Goal: Task Accomplishment & Management: Use online tool/utility

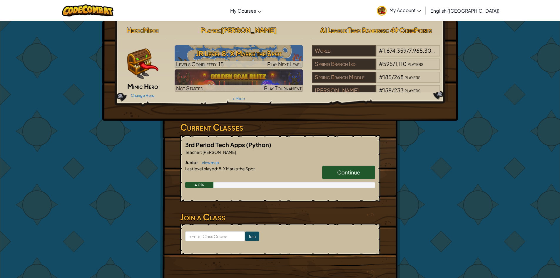
scroll to position [29, 0]
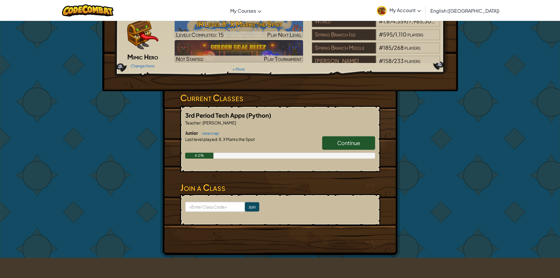
click at [345, 143] on span "Continue" at bounding box center [348, 142] width 23 height 7
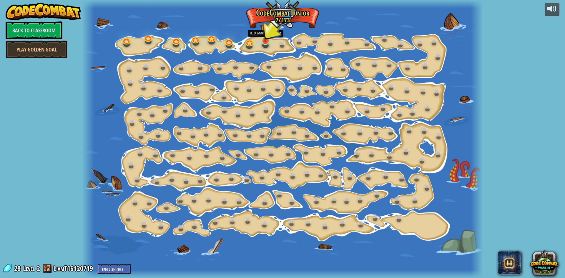
click at [268, 41] on img at bounding box center [265, 29] width 11 height 24
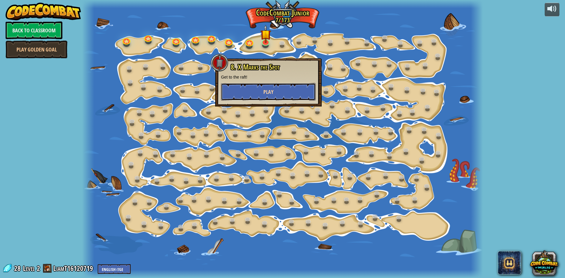
click at [262, 96] on button "Play" at bounding box center [268, 92] width 95 height 18
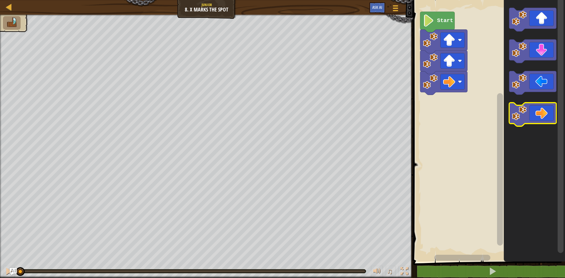
click at [537, 114] on icon "Blockly Workspace" at bounding box center [532, 115] width 47 height 24
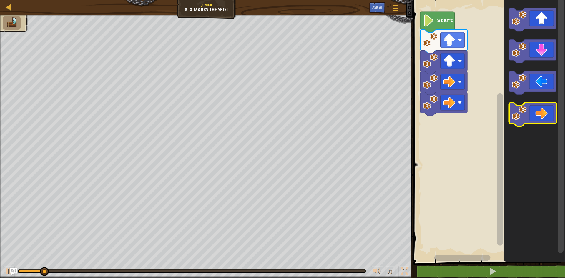
click at [532, 112] on icon "Blockly Workspace" at bounding box center [532, 115] width 47 height 24
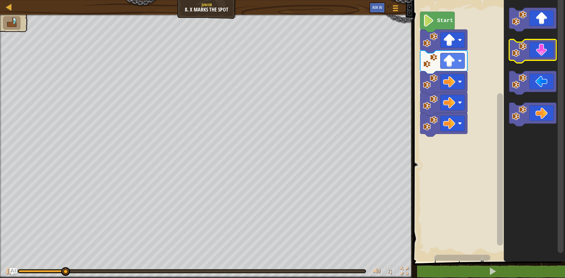
click at [543, 45] on icon "Blockly Workspace" at bounding box center [532, 51] width 47 height 24
click at [543, 46] on icon "Blockly Workspace" at bounding box center [532, 51] width 47 height 24
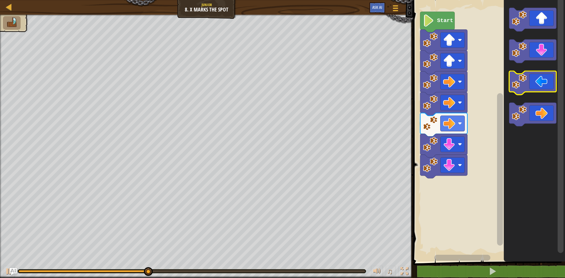
click at [523, 89] on icon "Blockly Workspace" at bounding box center [532, 83] width 47 height 24
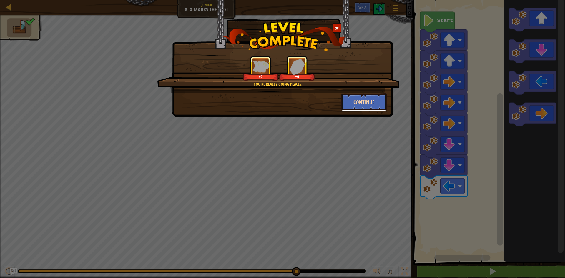
click at [369, 100] on button "Continue" at bounding box center [364, 102] width 46 height 18
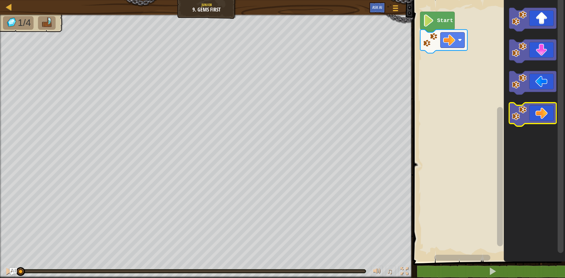
click at [544, 104] on icon "Blockly Workspace" at bounding box center [532, 115] width 47 height 24
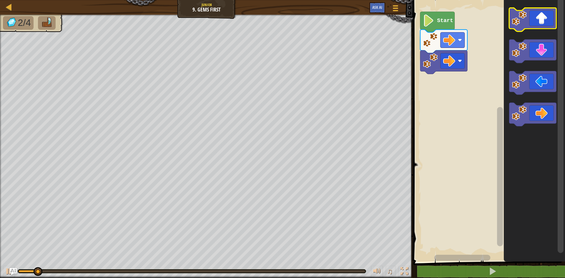
click at [529, 20] on icon "Blockly Workspace" at bounding box center [532, 20] width 47 height 24
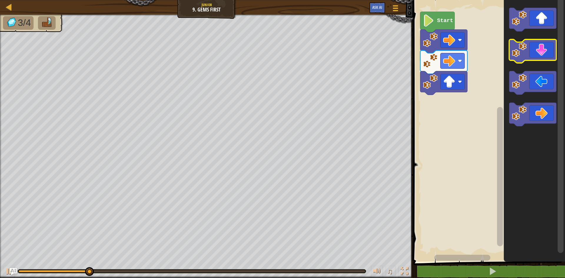
click at [537, 47] on icon "Blockly Workspace" at bounding box center [532, 51] width 47 height 24
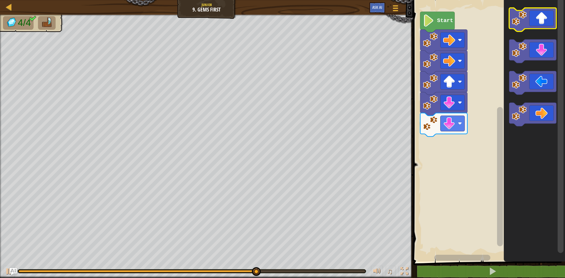
click at [540, 25] on icon "Blockly Workspace" at bounding box center [532, 20] width 47 height 24
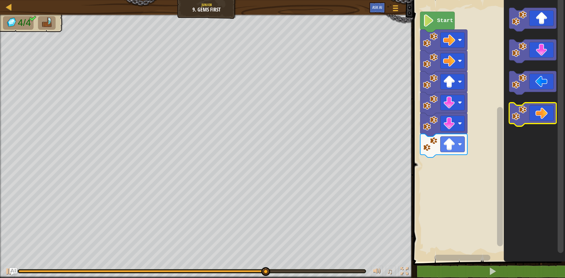
click at [546, 116] on icon "Blockly Workspace" at bounding box center [532, 115] width 47 height 24
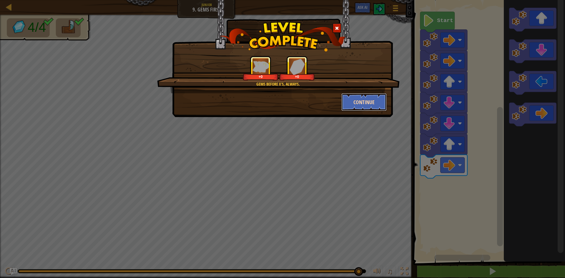
click at [368, 98] on button "Continue" at bounding box center [364, 102] width 46 height 18
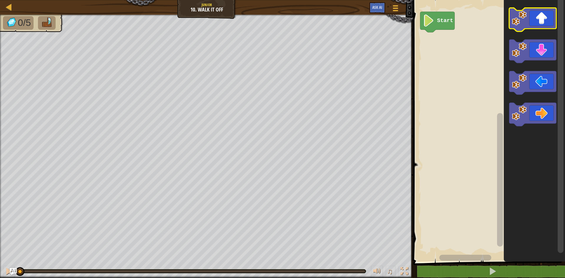
click at [544, 17] on icon "Blockly Workspace" at bounding box center [532, 20] width 47 height 24
click at [543, 18] on icon "Blockly Workspace" at bounding box center [532, 20] width 47 height 24
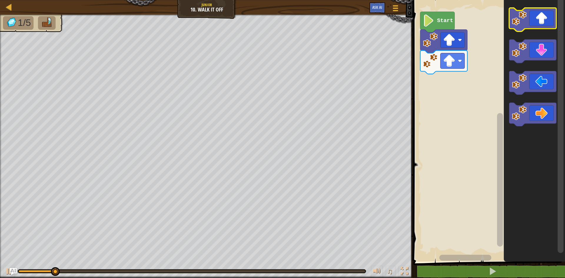
click at [543, 18] on icon "Blockly Workspace" at bounding box center [532, 20] width 47 height 24
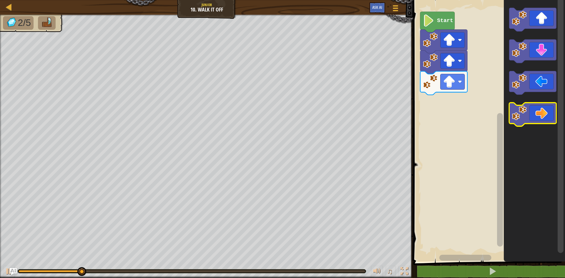
click at [543, 104] on icon "Blockly Workspace" at bounding box center [532, 115] width 47 height 24
click at [542, 104] on icon "Blockly Workspace" at bounding box center [532, 115] width 47 height 24
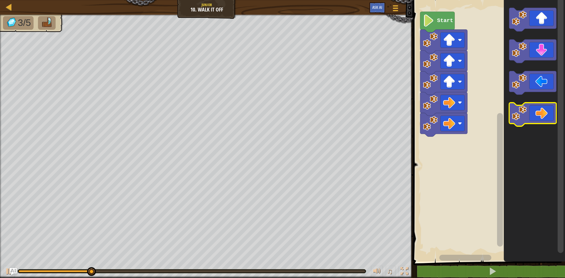
click at [542, 104] on icon "Blockly Workspace" at bounding box center [532, 115] width 47 height 24
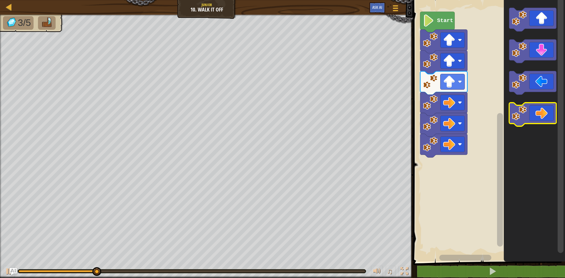
click at [542, 104] on icon "Blockly Workspace" at bounding box center [532, 115] width 47 height 24
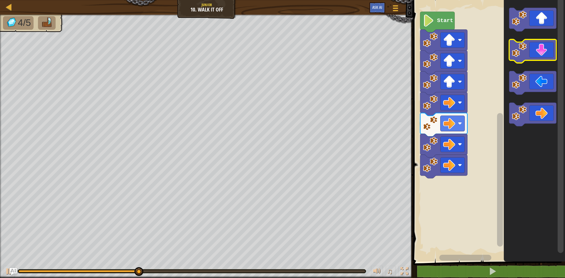
click at [531, 57] on icon "Blockly Workspace" at bounding box center [532, 51] width 47 height 24
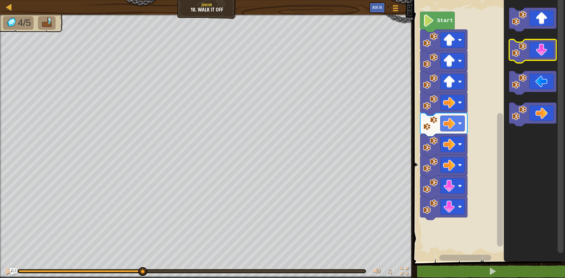
click at [531, 56] on icon "Blockly Workspace" at bounding box center [532, 51] width 47 height 24
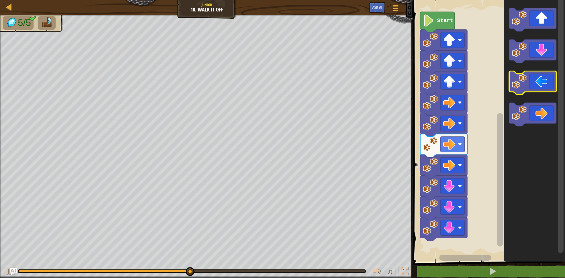
click at [528, 81] on icon "Blockly Workspace" at bounding box center [532, 83] width 47 height 24
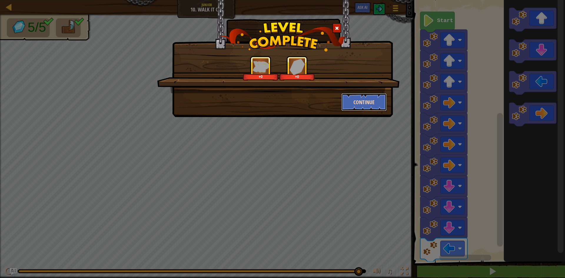
click at [356, 105] on button "Continue" at bounding box center [364, 102] width 46 height 18
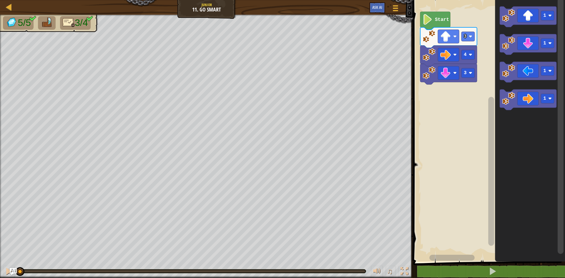
click at [436, 22] on text "Start" at bounding box center [442, 19] width 14 height 5
click at [440, 166] on rect "Blockly Workspace" at bounding box center [488, 129] width 154 height 264
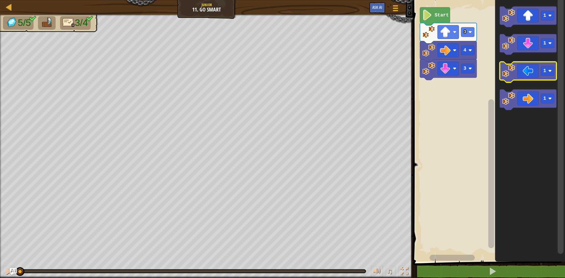
click at [511, 82] on icon "Blockly Workspace" at bounding box center [527, 72] width 57 height 21
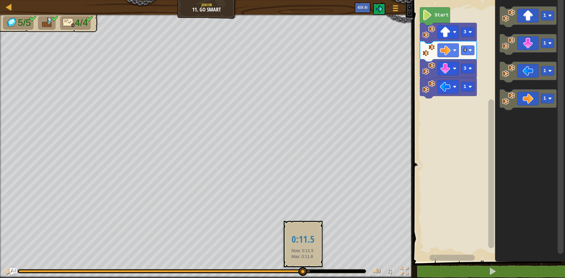
click at [302, 271] on div at bounding box center [164, 271] width 291 height 2
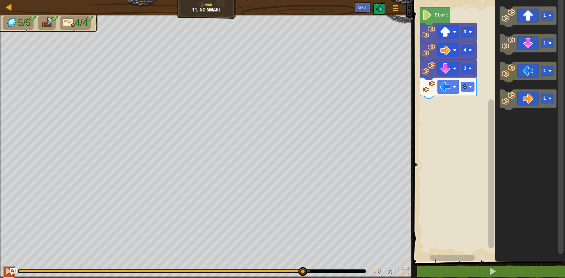
click at [4, 267] on button at bounding box center [9, 272] width 12 height 12
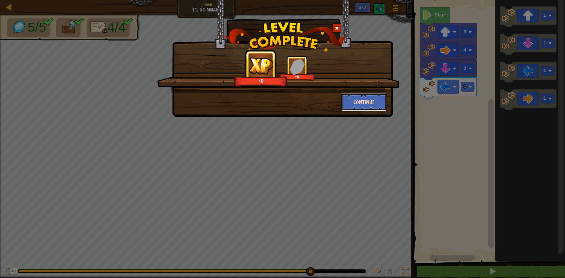
click at [354, 103] on button "Continue" at bounding box center [364, 102] width 46 height 18
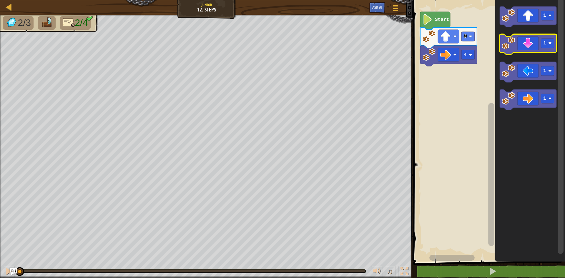
click at [533, 51] on icon "Blockly Workspace" at bounding box center [527, 44] width 57 height 21
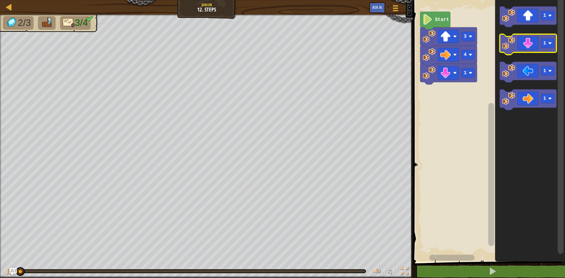
click at [533, 51] on icon "Blockly Workspace" at bounding box center [527, 44] width 57 height 21
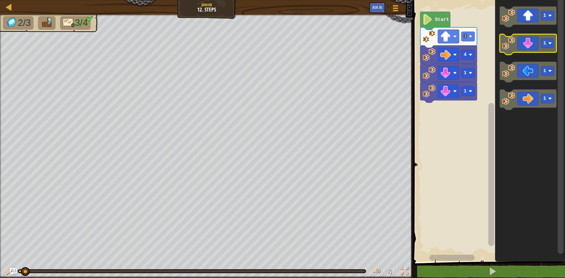
click at [533, 51] on icon "Blockly Workspace" at bounding box center [527, 44] width 57 height 21
click at [517, 54] on rect "Blockly Workspace" at bounding box center [527, 44] width 57 height 21
click at [519, 41] on icon "Blockly Workspace" at bounding box center [527, 44] width 57 height 21
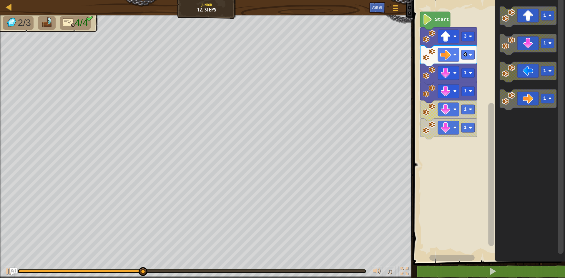
click at [483, 192] on rect "Blockly Workspace" at bounding box center [488, 129] width 154 height 264
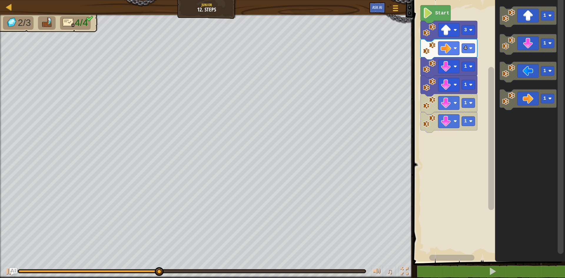
click at [507, 167] on icon "Blockly Workspace" at bounding box center [530, 129] width 70 height 264
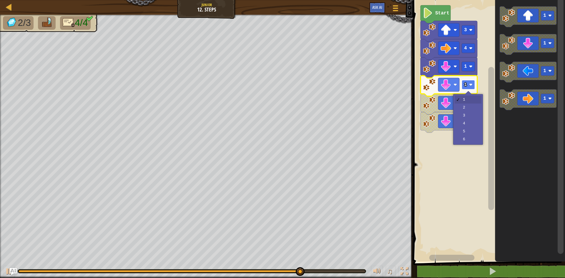
click at [467, 82] on rect "Blockly Workspace" at bounding box center [467, 84] width 13 height 9
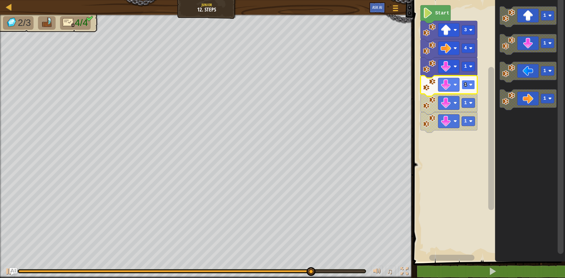
click at [466, 82] on text "1" at bounding box center [465, 84] width 3 height 5
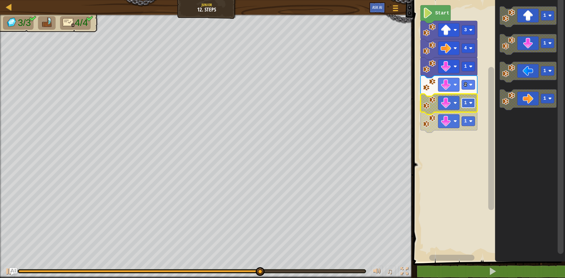
click at [463, 106] on rect "Blockly Workspace" at bounding box center [467, 102] width 13 height 9
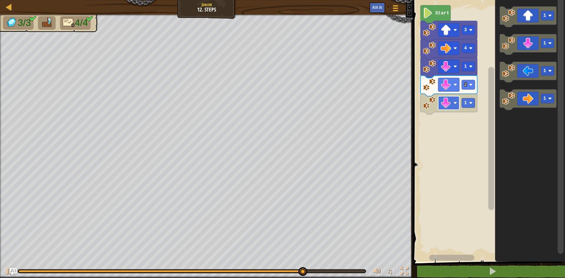
click at [444, 109] on rect "Blockly Workspace" at bounding box center [448, 103] width 21 height 14
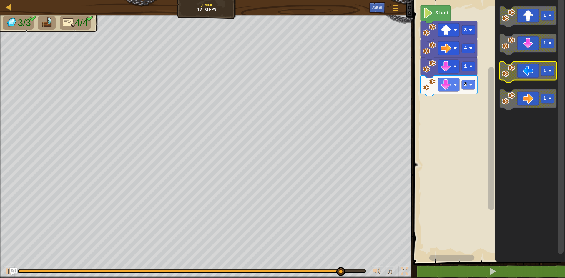
click at [524, 72] on icon "Blockly Workspace" at bounding box center [527, 72] width 57 height 21
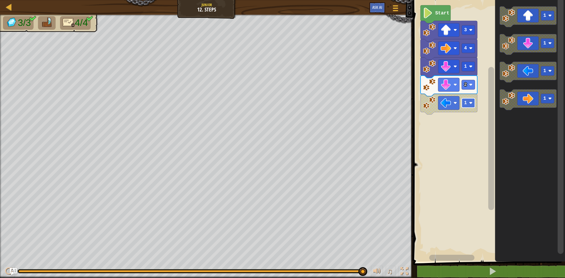
click at [469, 104] on image "Blockly Workspace" at bounding box center [471, 103] width 4 height 4
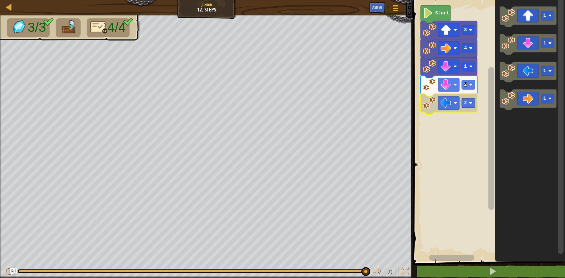
click at [451, 170] on rect "Blockly Workspace" at bounding box center [488, 129] width 154 height 264
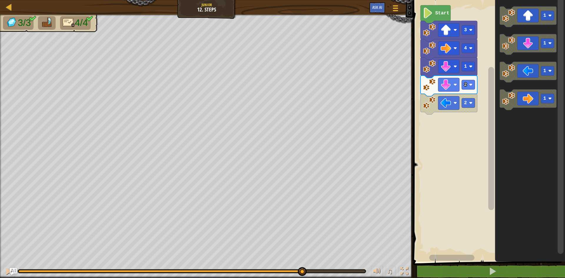
click at [301, 271] on div at bounding box center [160, 271] width 283 height 2
click at [440, 113] on rect "Blockly Workspace" at bounding box center [488, 129] width 154 height 264
click at [419, 105] on rect "Blockly Workspace" at bounding box center [488, 129] width 154 height 264
click at [425, 105] on image "Blockly Workspace" at bounding box center [429, 102] width 13 height 13
click at [426, 116] on rect "Blockly Workspace" at bounding box center [488, 129] width 154 height 264
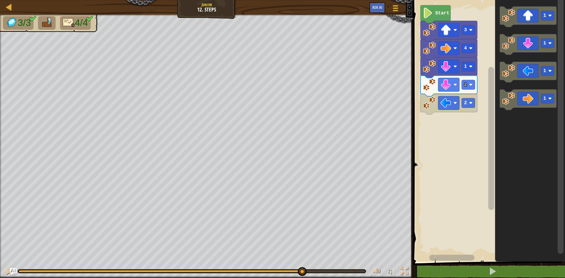
click at [434, 135] on rect "Blockly Workspace" at bounding box center [488, 129] width 154 height 264
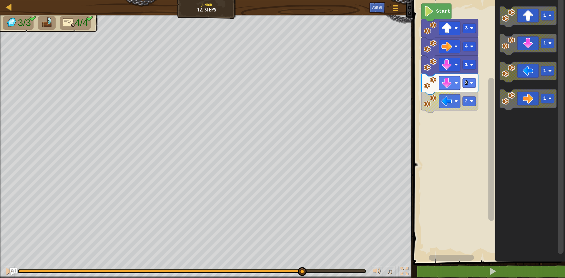
click at [427, 18] on icon "Blockly Workspace" at bounding box center [436, 13] width 30 height 18
drag, startPoint x: 237, startPoint y: 272, endPoint x: 215, endPoint y: 268, distance: 22.3
click at [233, 271] on div at bounding box center [128, 271] width 219 height 2
click at [468, 82] on rect "Blockly Workspace" at bounding box center [468, 82] width 13 height 9
click at [464, 86] on rect "Blockly Workspace" at bounding box center [468, 82] width 13 height 9
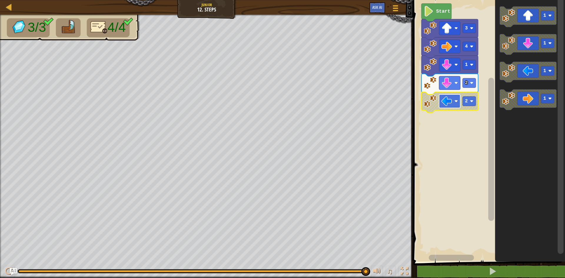
click at [459, 105] on rect "Blockly Workspace" at bounding box center [449, 101] width 21 height 14
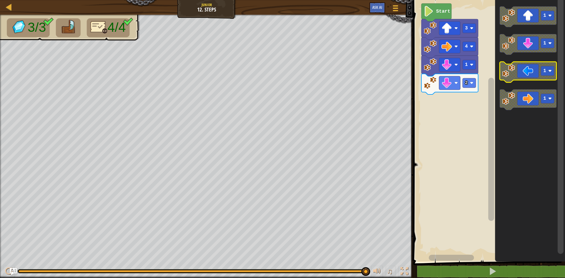
click at [549, 78] on icon "Blockly Workspace" at bounding box center [527, 72] width 57 height 21
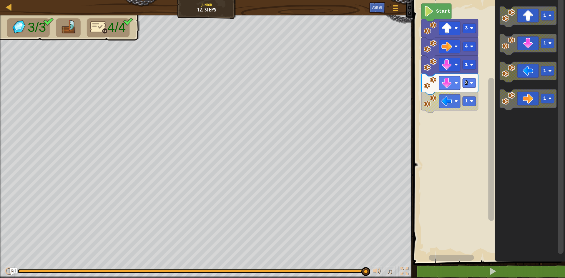
click at [431, 133] on rect "Blockly Workspace" at bounding box center [488, 129] width 154 height 264
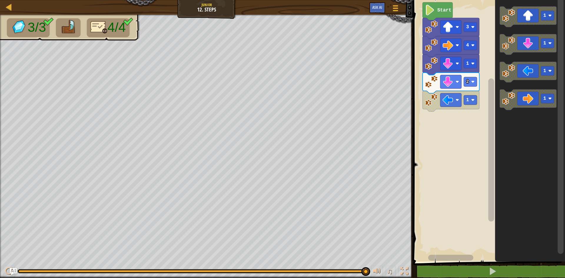
click at [489, 165] on rect "Blockly Workspace" at bounding box center [491, 150] width 6 height 143
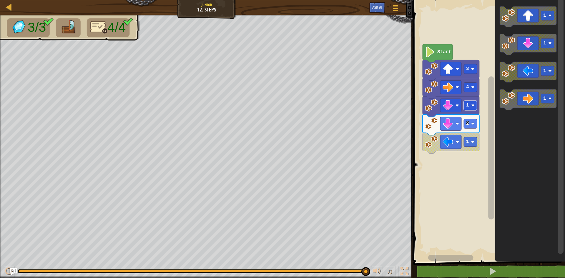
click at [473, 105] on image "Blockly Workspace" at bounding box center [473, 106] width 4 height 4
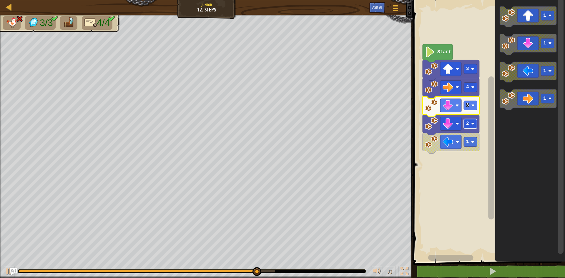
click at [468, 121] on text "2" at bounding box center [467, 123] width 3 height 5
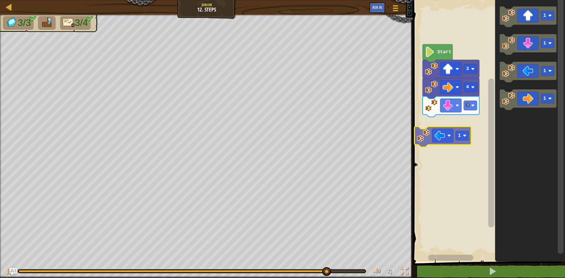
click at [460, 132] on div "Start 3 4 3 1 1 1 1 1" at bounding box center [488, 129] width 154 height 264
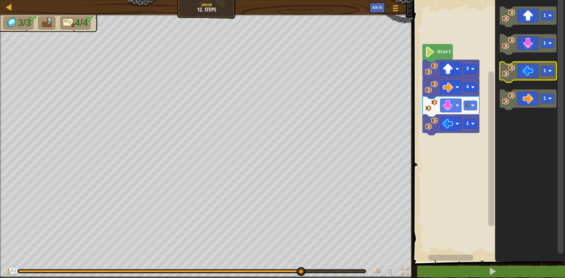
click at [507, 73] on g "1" at bounding box center [527, 72] width 57 height 21
click at [483, 110] on div "1 3 4 3 Start 1 1 1 1" at bounding box center [488, 129] width 154 height 264
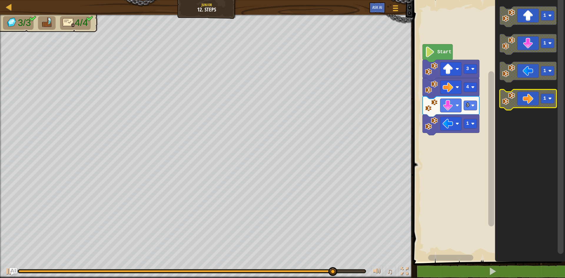
click at [504, 107] on g "1 1 1 1" at bounding box center [527, 58] width 57 height 104
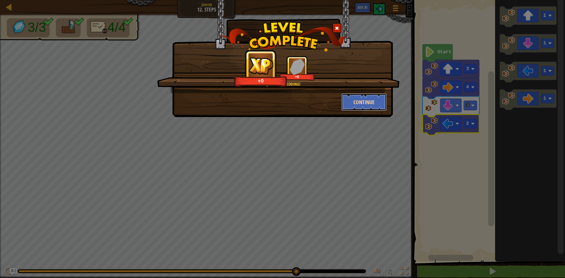
click at [361, 100] on button "Continue" at bounding box center [364, 102] width 46 height 18
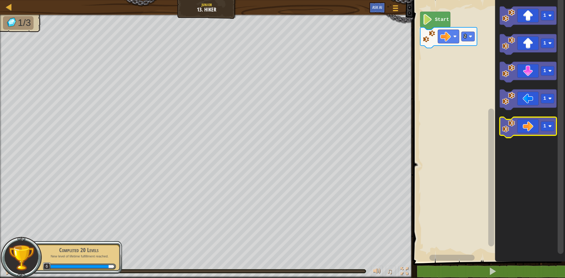
click at [519, 124] on icon "Blockly Workspace" at bounding box center [527, 127] width 57 height 21
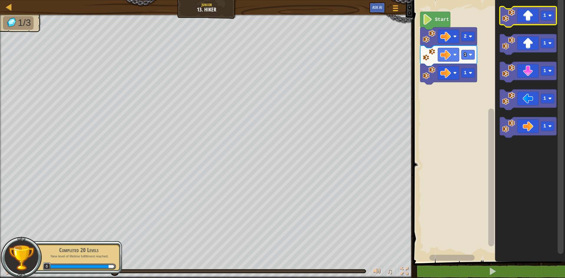
click at [526, 24] on icon "Blockly Workspace" at bounding box center [527, 16] width 57 height 21
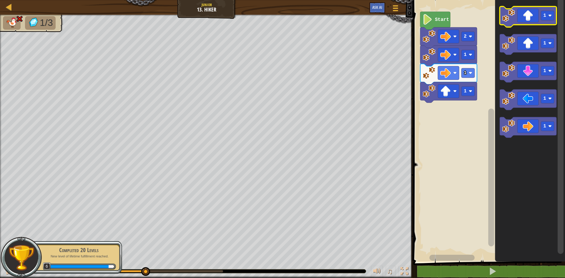
click at [526, 24] on icon "Blockly Workspace" at bounding box center [527, 16] width 57 height 21
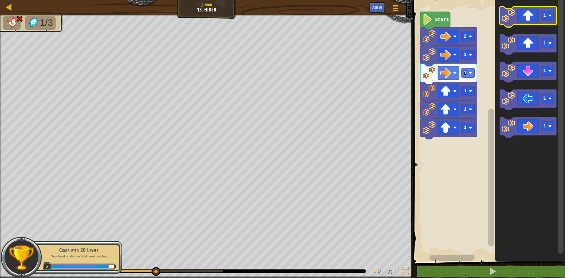
click at [526, 24] on icon "Blockly Workspace" at bounding box center [527, 16] width 57 height 21
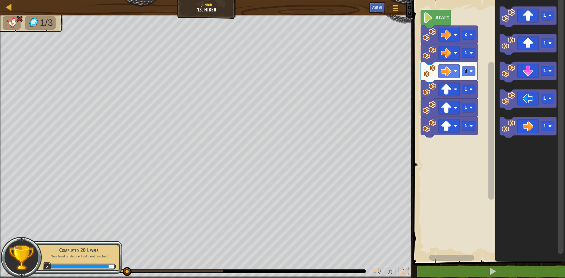
click at [453, 137] on rect "Blockly Workspace" at bounding box center [488, 129] width 154 height 264
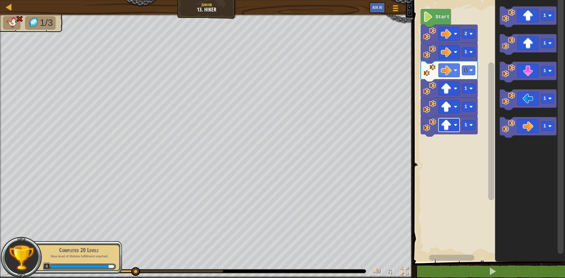
click at [457, 119] on rect "Blockly Workspace" at bounding box center [448, 125] width 21 height 14
click at [458, 111] on rect "Blockly Workspace" at bounding box center [448, 107] width 21 height 14
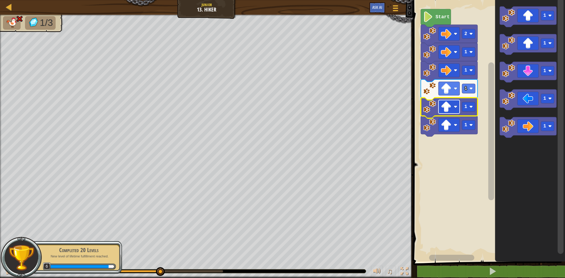
click at [458, 110] on rect "Blockly Workspace" at bounding box center [448, 107] width 21 height 14
click at [451, 100] on rect "Blockly Workspace" at bounding box center [448, 107] width 21 height 14
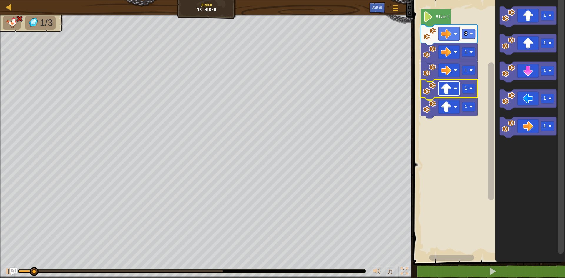
click at [453, 95] on rect "Blockly Workspace" at bounding box center [448, 89] width 21 height 14
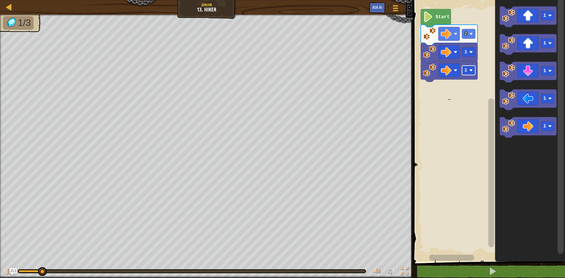
click at [464, 70] on rect "Blockly Workspace" at bounding box center [468, 70] width 13 height 9
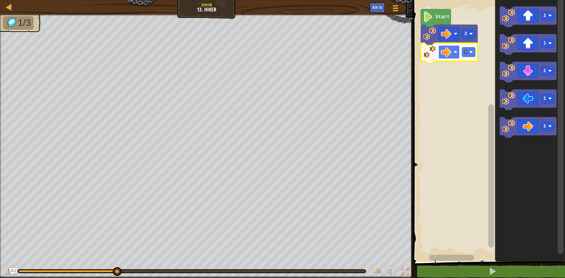
click at [445, 58] on rect "Blockly Workspace" at bounding box center [448, 52] width 21 height 14
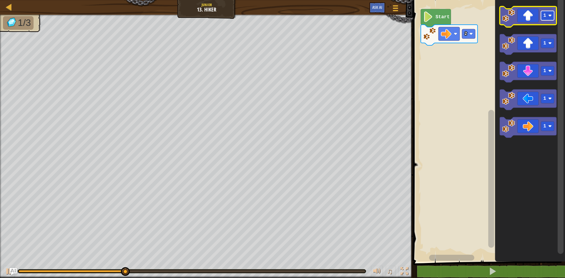
click at [544, 14] on text "1" at bounding box center [544, 15] width 3 height 5
click at [540, 14] on icon "Blockly Workspace" at bounding box center [527, 16] width 57 height 21
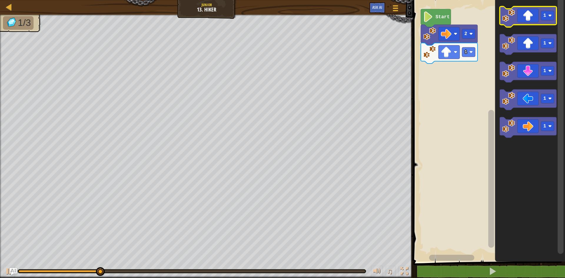
click at [537, 12] on icon "Blockly Workspace" at bounding box center [527, 16] width 57 height 21
click at [536, 12] on icon "Blockly Workspace" at bounding box center [527, 16] width 57 height 21
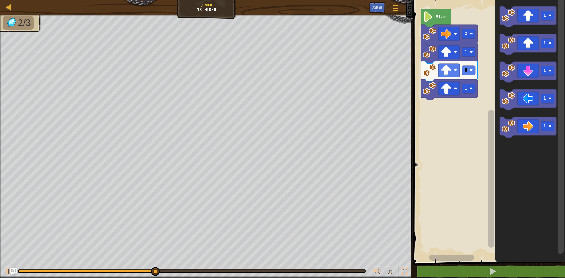
click at [533, 136] on icon "1 1 1 1 1" at bounding box center [530, 129] width 70 height 264
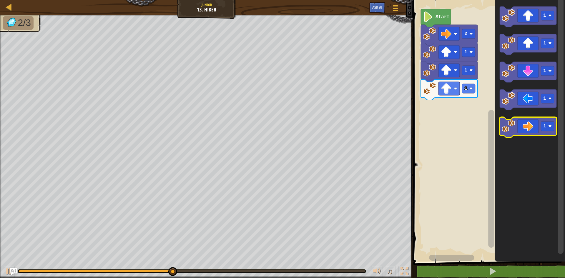
click at [530, 124] on icon "Blockly Workspace" at bounding box center [527, 127] width 57 height 21
click at [527, 120] on icon "Blockly Workspace" at bounding box center [527, 127] width 57 height 21
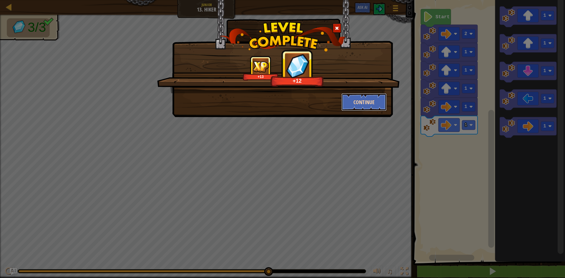
click at [356, 102] on button "Continue" at bounding box center [364, 102] width 46 height 18
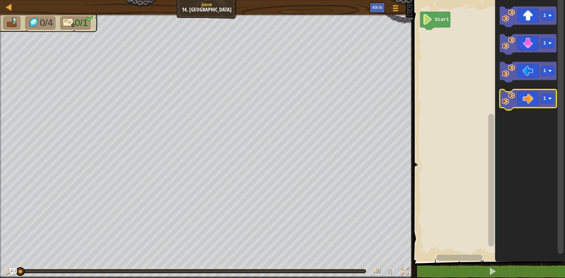
click at [514, 96] on image "Blockly Workspace" at bounding box center [508, 98] width 13 height 13
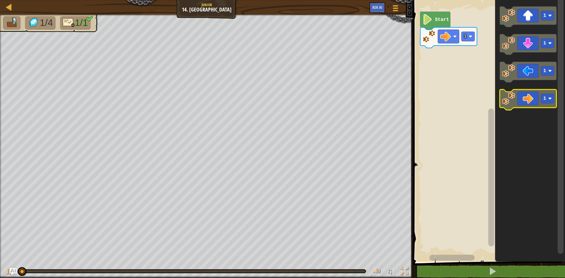
click at [513, 96] on image "Blockly Workspace" at bounding box center [508, 98] width 13 height 13
click at [511, 96] on image "Blockly Workspace" at bounding box center [508, 98] width 13 height 13
click at [510, 95] on image "Blockly Workspace" at bounding box center [508, 98] width 13 height 13
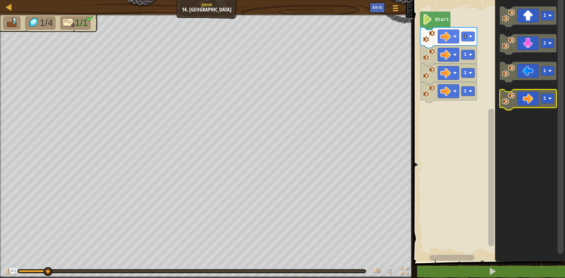
click at [509, 95] on image "Blockly Workspace" at bounding box center [508, 98] width 13 height 13
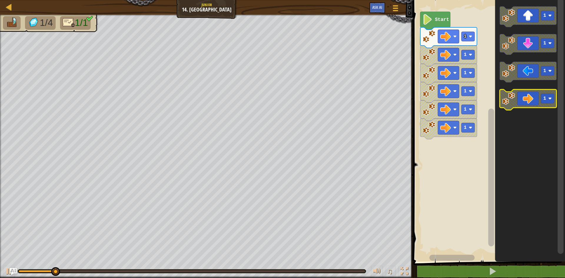
click at [509, 95] on image "Blockly Workspace" at bounding box center [508, 98] width 13 height 13
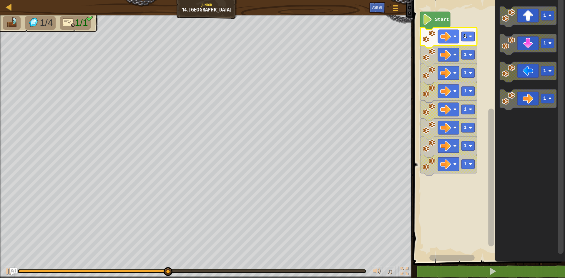
click at [464, 41] on icon "Blockly Workspace" at bounding box center [448, 37] width 57 height 21
click at [466, 41] on rect "Blockly Workspace" at bounding box center [467, 36] width 13 height 9
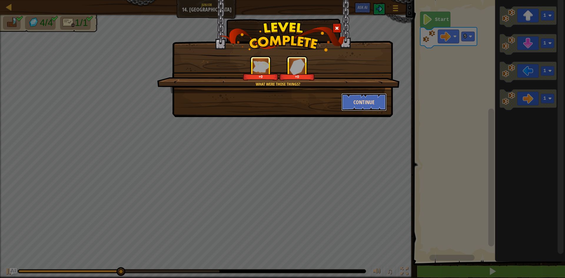
click at [378, 98] on button "Continue" at bounding box center [364, 102] width 46 height 18
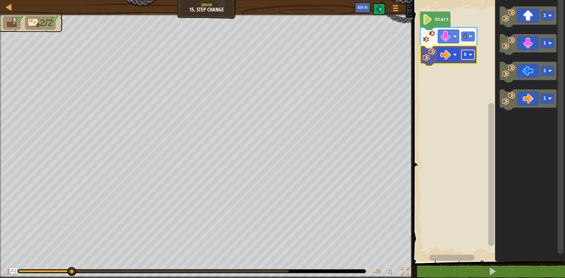
click at [474, 55] on rect "Blockly Workspace" at bounding box center [467, 54] width 13 height 9
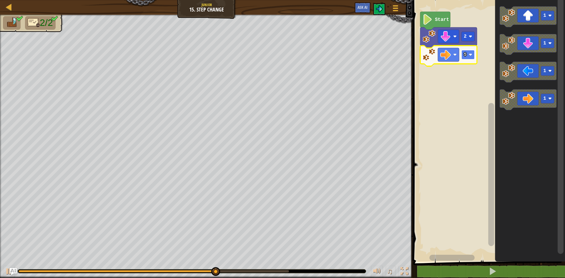
click at [468, 55] on rect "Blockly Workspace" at bounding box center [467, 54] width 13 height 9
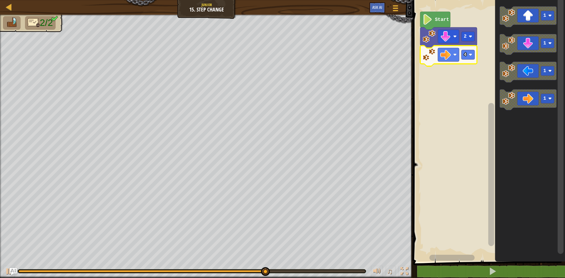
click at [419, 58] on rect "Blockly Workspace" at bounding box center [488, 129] width 154 height 264
click at [458, 58] on rect "Blockly Workspace" at bounding box center [448, 55] width 21 height 14
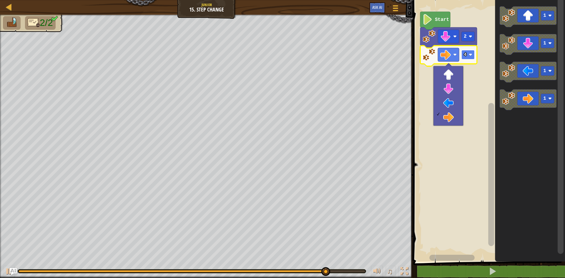
click at [472, 51] on rect "Blockly Workspace" at bounding box center [467, 54] width 13 height 9
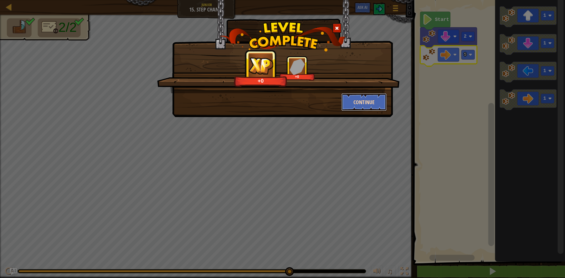
click at [359, 107] on button "Continue" at bounding box center [364, 102] width 46 height 18
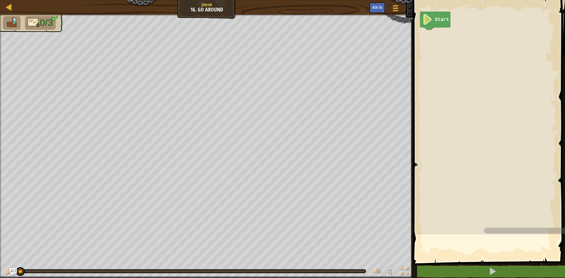
click at [53, 24] on span "0/3" at bounding box center [46, 22] width 13 height 11
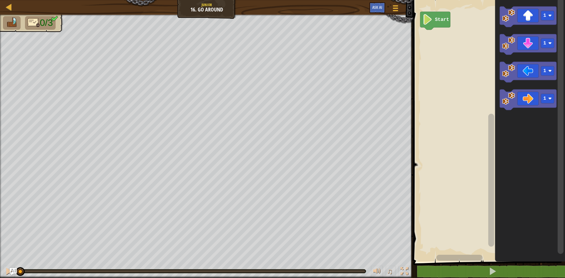
drag, startPoint x: 40, startPoint y: 23, endPoint x: 24, endPoint y: 25, distance: 16.0
click at [40, 23] on span "0/3" at bounding box center [46, 22] width 13 height 11
click at [15, 25] on img at bounding box center [12, 22] width 12 height 10
click at [37, 24] on img at bounding box center [34, 22] width 12 height 10
click at [531, 17] on icon "Blockly Workspace" at bounding box center [527, 16] width 57 height 21
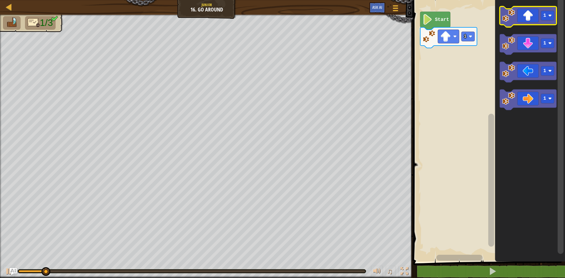
click at [520, 15] on icon "Blockly Workspace" at bounding box center [527, 16] width 57 height 21
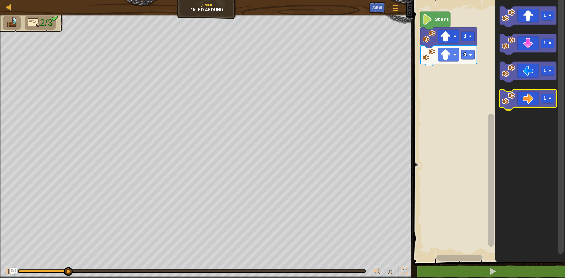
click at [537, 94] on icon "Blockly Workspace" at bounding box center [527, 99] width 57 height 21
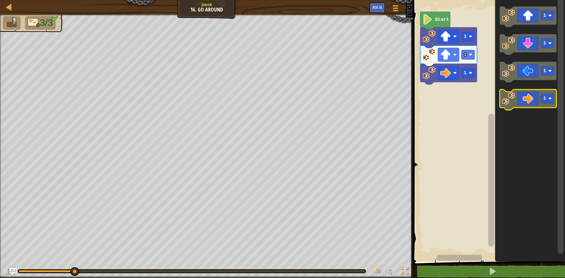
click at [536, 94] on icon "Blockly Workspace" at bounding box center [527, 99] width 57 height 21
click at [536, 95] on icon "Blockly Workspace" at bounding box center [527, 99] width 57 height 21
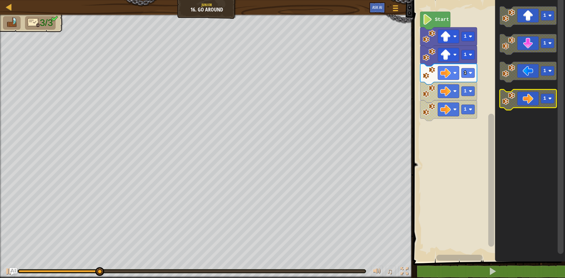
click at [536, 95] on icon "Blockly Workspace" at bounding box center [527, 99] width 57 height 21
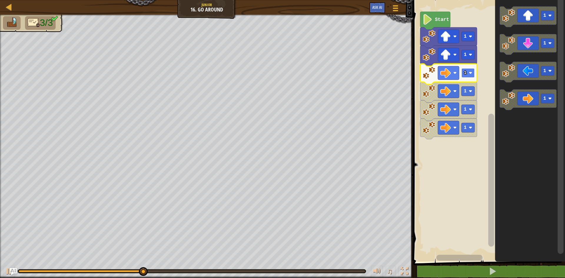
click at [464, 73] on text "1" at bounding box center [465, 72] width 3 height 5
click at [464, 71] on text "2" at bounding box center [465, 72] width 3 height 5
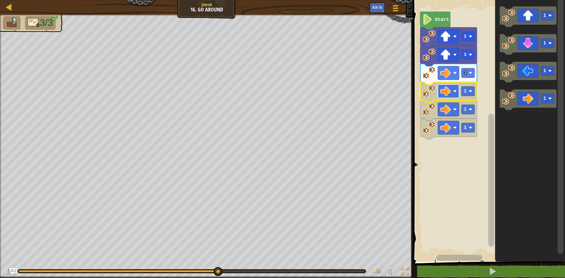
click at [453, 93] on rect "Blockly Workspace" at bounding box center [448, 91] width 21 height 14
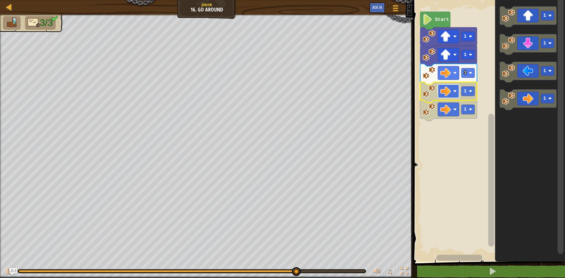
click at [444, 96] on image "Blockly Workspace" at bounding box center [445, 91] width 11 height 11
click at [438, 89] on rect "Blockly Workspace" at bounding box center [448, 91] width 21 height 14
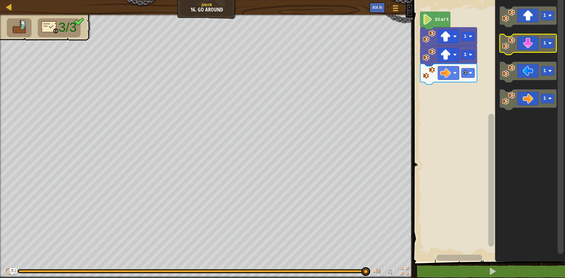
click at [532, 41] on icon "Blockly Workspace" at bounding box center [527, 44] width 57 height 21
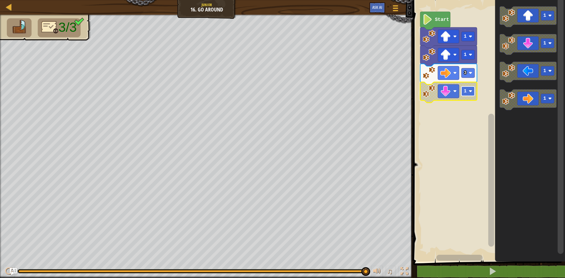
click at [465, 92] on text "1" at bounding box center [465, 91] width 3 height 5
click at [455, 129] on rect "Blockly Workspace" at bounding box center [488, 129] width 154 height 264
click at [507, 24] on icon "1 1 1 1" at bounding box center [530, 129] width 70 height 264
click at [479, 71] on div "Start 1 1 3 1 1 1 1" at bounding box center [488, 129] width 154 height 264
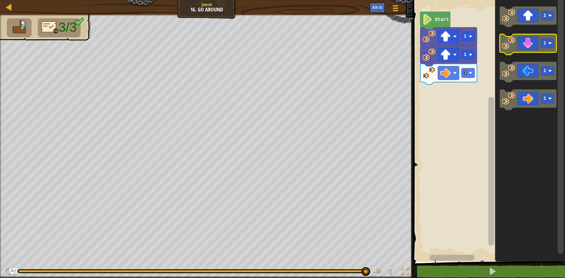
click at [499, 59] on icon "1 1 1 1" at bounding box center [530, 129] width 70 height 264
click at [509, 50] on icon "Blockly Workspace" at bounding box center [527, 44] width 57 height 21
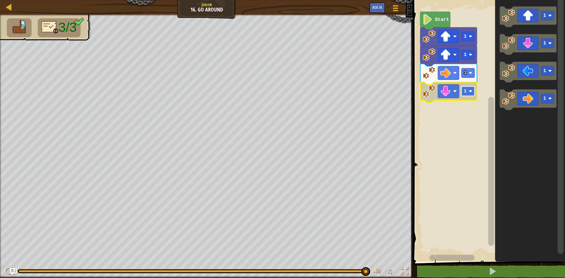
click at [470, 92] on image "Blockly Workspace" at bounding box center [471, 91] width 4 height 4
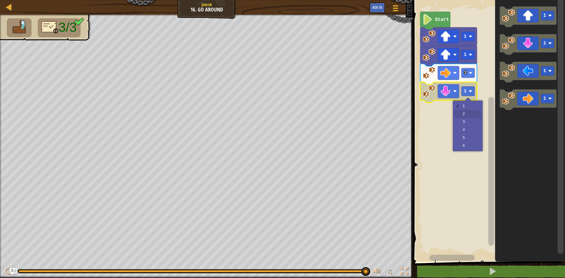
drag, startPoint x: 458, startPoint y: 110, endPoint x: 458, endPoint y: 113, distance: 3.0
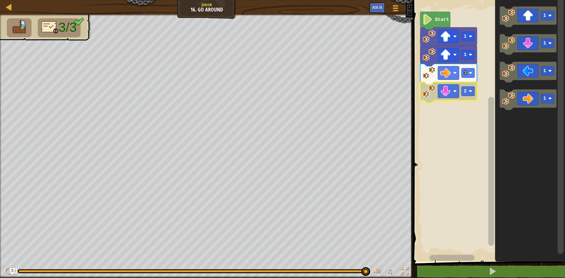
click at [455, 136] on rect "Blockly Workspace" at bounding box center [488, 129] width 154 height 264
click at [430, 76] on image "Blockly Workspace" at bounding box center [428, 72] width 13 height 13
click at [421, 135] on rect "Blockly Workspace" at bounding box center [488, 129] width 154 height 264
click at [469, 76] on rect "Blockly Workspace" at bounding box center [467, 72] width 13 height 9
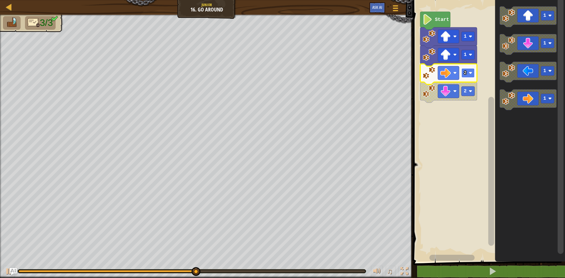
click at [474, 74] on rect "Blockly Workspace" at bounding box center [467, 72] width 13 height 9
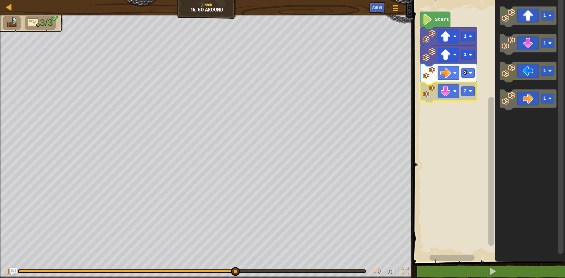
click at [433, 94] on image "Blockly Workspace" at bounding box center [428, 91] width 13 height 13
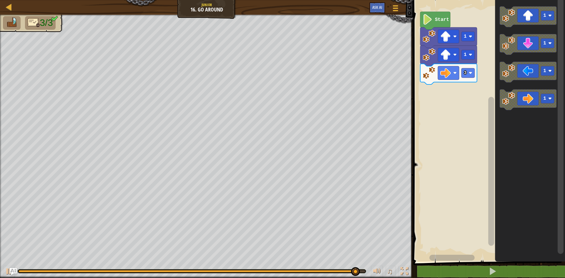
click at [482, 68] on div "Start 1 1 3 1 1 1 1" at bounding box center [488, 129] width 154 height 264
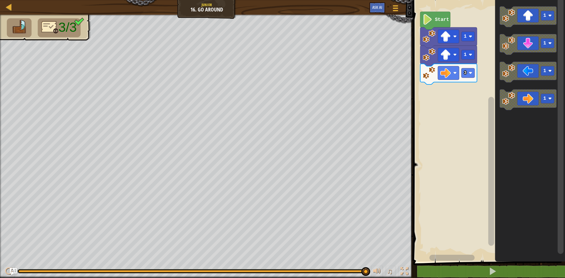
click at [499, 54] on icon "1 1 1 1" at bounding box center [530, 129] width 70 height 264
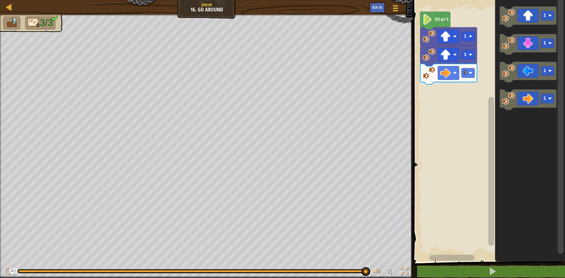
click at [45, 20] on span "3/3" at bounding box center [46, 22] width 13 height 11
drag, startPoint x: 5, startPoint y: 26, endPoint x: 12, endPoint y: 22, distance: 7.9
click at [3, 26] on li at bounding box center [12, 23] width 18 height 14
click at [507, 66] on image "Blockly Workspace" at bounding box center [508, 70] width 13 height 13
click at [449, 94] on image "Blockly Workspace" at bounding box center [445, 91] width 11 height 11
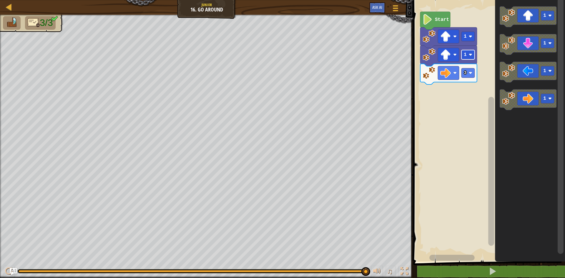
click at [465, 55] on text "1" at bounding box center [465, 54] width 3 height 5
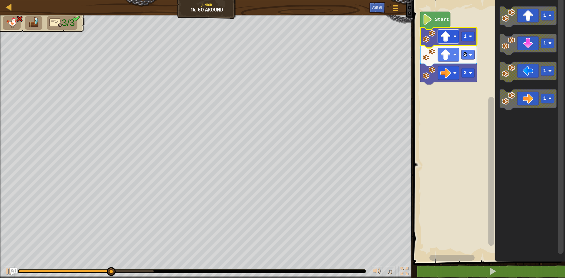
click at [453, 39] on rect "Blockly Workspace" at bounding box center [448, 37] width 21 height 14
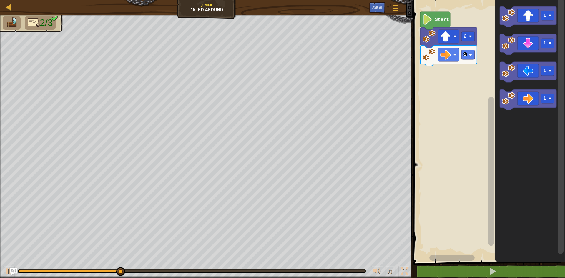
click at [524, 56] on icon "Blockly Workspace" at bounding box center [530, 129] width 70 height 264
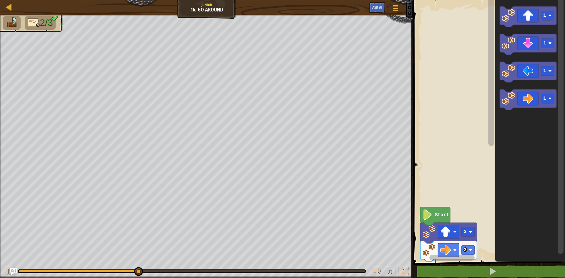
click at [483, 45] on div "Start 2 3 1 1 1 1" at bounding box center [488, 129] width 154 height 264
click at [511, 50] on icon "Blockly Workspace" at bounding box center [527, 44] width 57 height 21
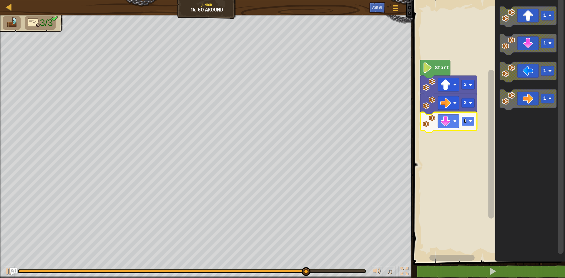
click at [465, 119] on text "1" at bounding box center [465, 121] width 3 height 5
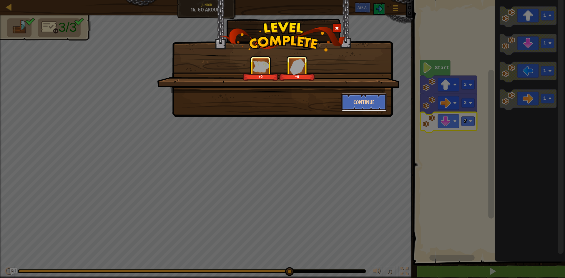
click at [355, 102] on button "Continue" at bounding box center [364, 102] width 46 height 18
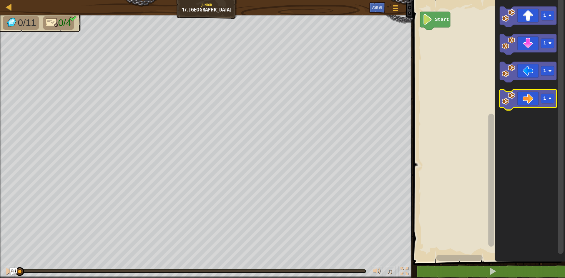
click at [535, 101] on icon "Blockly Workspace" at bounding box center [527, 99] width 57 height 21
click at [546, 99] on rect "Blockly Workspace" at bounding box center [547, 98] width 13 height 9
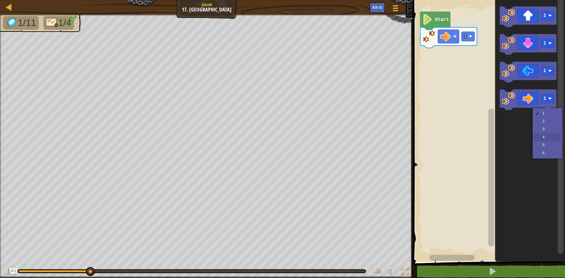
drag, startPoint x: 545, startPoint y: 135, endPoint x: 547, endPoint y: 138, distance: 3.6
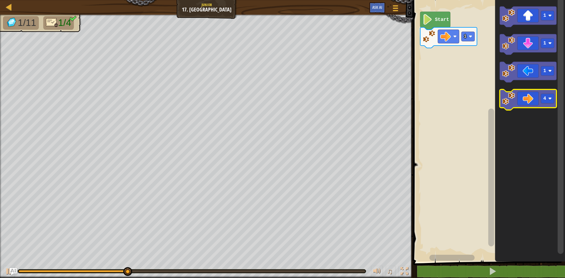
click at [513, 102] on image "Blockly Workspace" at bounding box center [508, 98] width 13 height 13
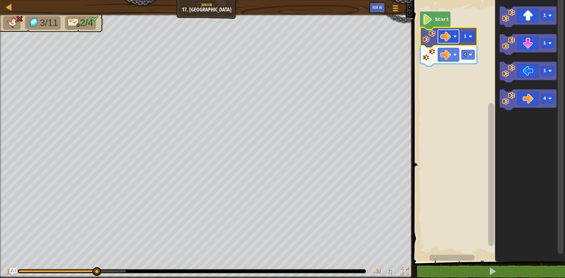
click at [440, 36] on rect "Blockly Workspace" at bounding box center [448, 37] width 21 height 14
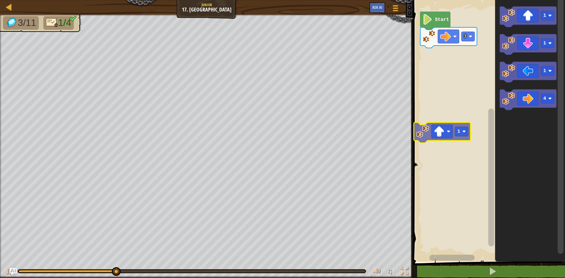
click at [445, 100] on div "Start 3 1 1 1 4 1" at bounding box center [488, 129] width 154 height 264
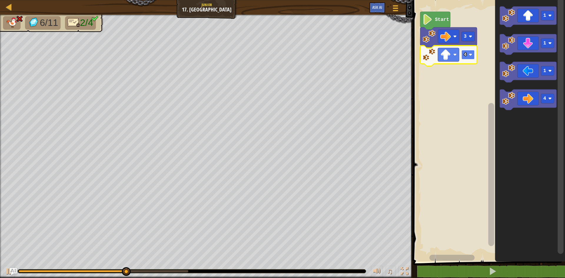
click at [464, 57] on text "4" at bounding box center [465, 54] width 3 height 5
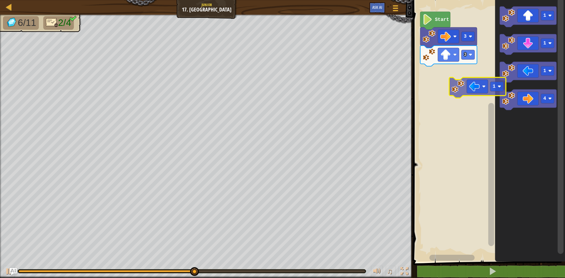
click at [462, 87] on div "Start 3 3 1 1 1 4 1" at bounding box center [488, 129] width 154 height 264
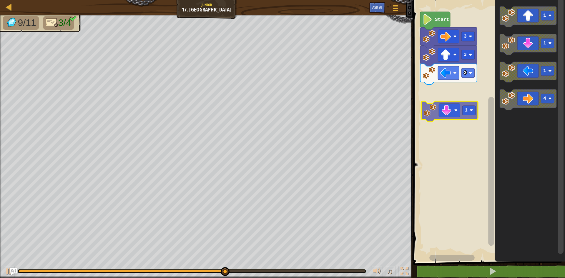
click at [453, 111] on div "Start 3 3 3 1 1 1 1 4 1" at bounding box center [488, 129] width 154 height 264
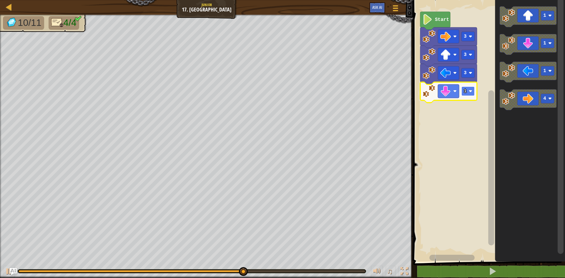
click at [466, 93] on rect "Blockly Workspace" at bounding box center [467, 90] width 13 height 9
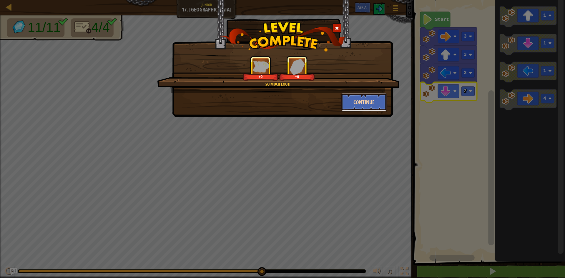
click at [375, 101] on button "Continue" at bounding box center [364, 102] width 46 height 18
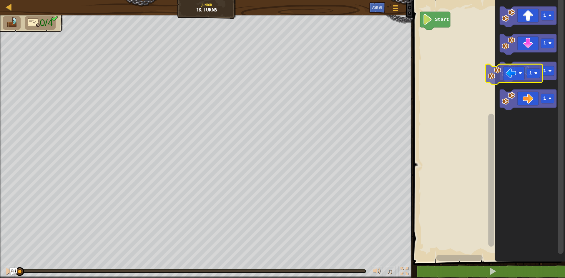
click at [452, 78] on div "Start 1 1 1 1 1" at bounding box center [488, 129] width 154 height 264
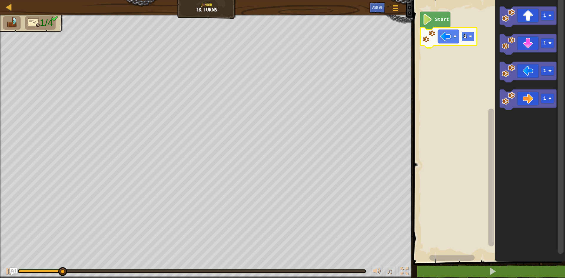
click at [467, 37] on rect "Blockly Workspace" at bounding box center [467, 36] width 13 height 9
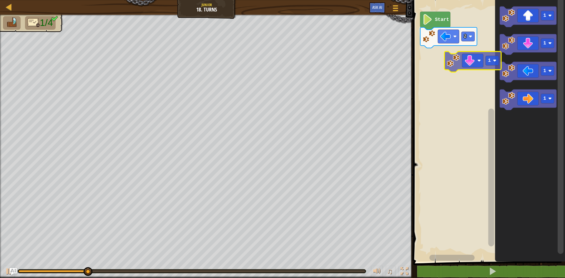
click at [454, 58] on div "Start 2 1 1 1 1 1" at bounding box center [488, 129] width 154 height 264
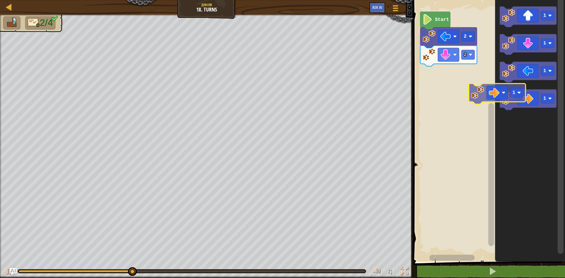
click at [456, 79] on div "Start 2 2 1 1 1 1 1" at bounding box center [488, 129] width 154 height 264
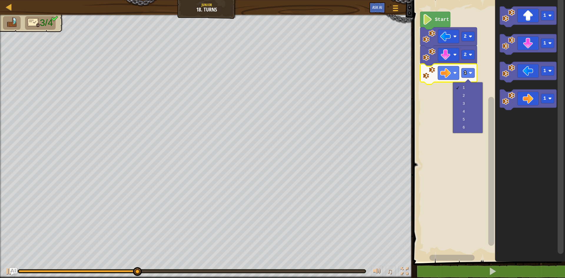
click at [469, 129] on rect "Blockly Workspace" at bounding box center [488, 129] width 154 height 264
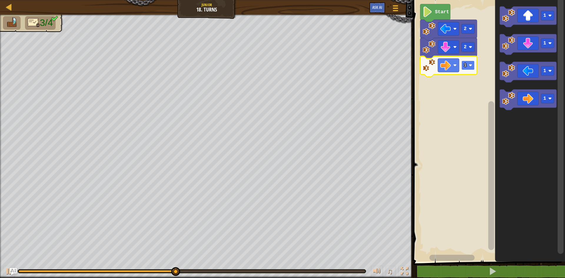
click at [464, 61] on rect "Blockly Workspace" at bounding box center [467, 65] width 13 height 9
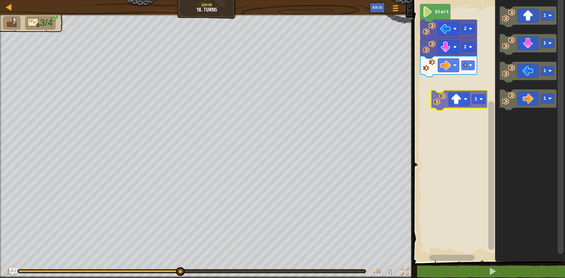
click at [457, 98] on div "Start 2 2 4 1 1 1 1 1" at bounding box center [488, 129] width 154 height 264
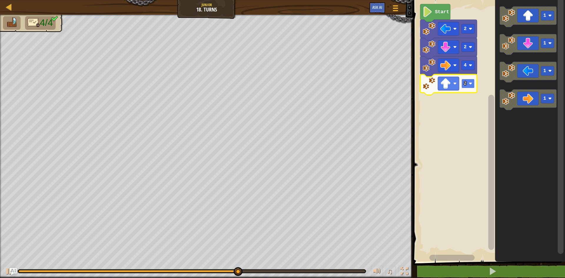
click at [466, 84] on rect "Blockly Workspace" at bounding box center [467, 83] width 13 height 9
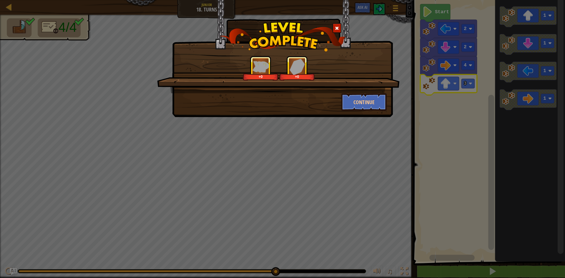
click at [375, 91] on div "+0 +0" at bounding box center [278, 74] width 242 height 37
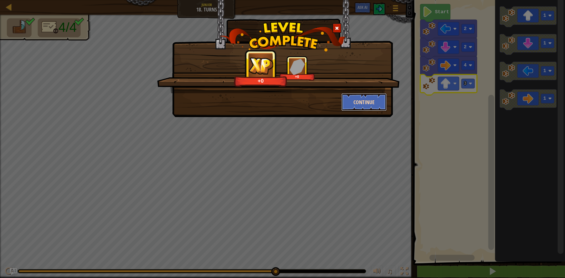
click at [354, 100] on button "Continue" at bounding box center [364, 102] width 46 height 18
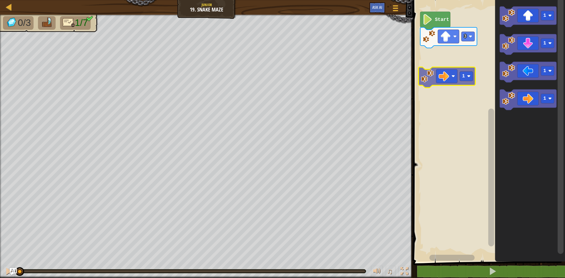
click at [446, 67] on div "3 Start 1 1 1 1 1" at bounding box center [488, 129] width 154 height 264
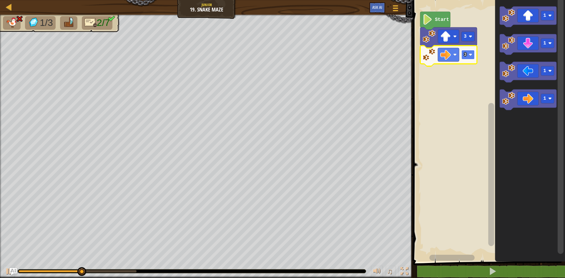
click at [464, 59] on rect "Blockly Workspace" at bounding box center [467, 54] width 13 height 9
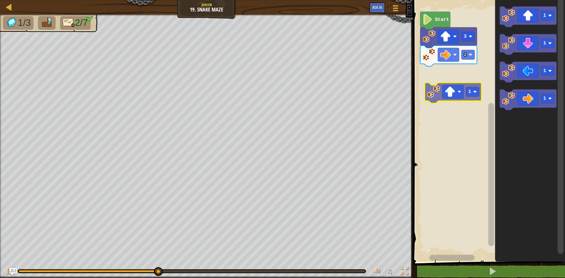
click at [434, 87] on div "Start 3 2 1 1 1 1 1" at bounding box center [488, 129] width 154 height 264
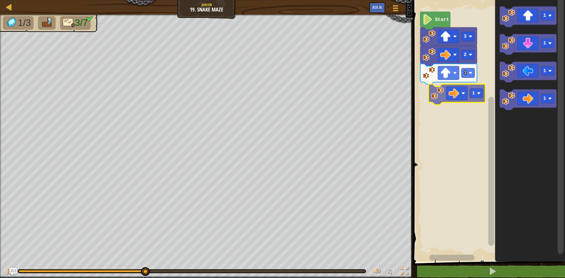
click at [421, 88] on div "1 2 3 Start 1 1 1 1 1" at bounding box center [488, 129] width 154 height 264
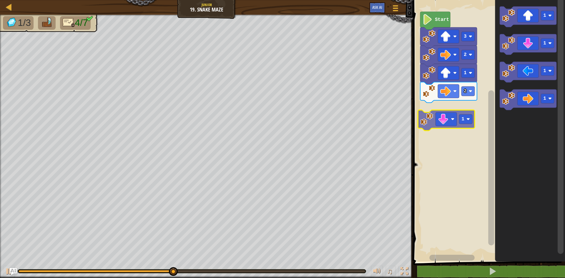
click at [431, 115] on div "Start 3 2 1 2 1 1 1 1 1 1" at bounding box center [488, 129] width 154 height 264
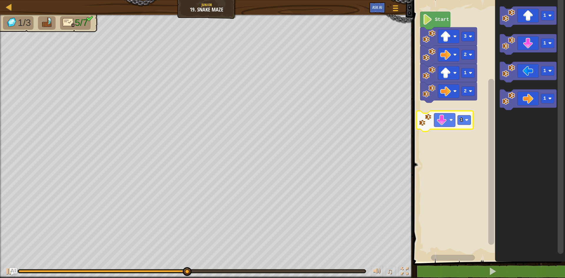
click at [466, 113] on icon "Blockly Workspace" at bounding box center [444, 121] width 57 height 21
click at [462, 121] on text "1" at bounding box center [461, 119] width 3 height 5
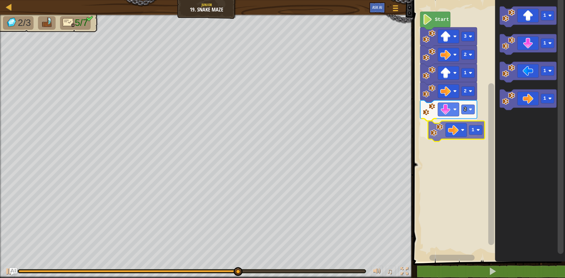
click at [441, 123] on div "2 1 2 1 2 3 Start 1 1 1 1 1" at bounding box center [488, 129] width 154 height 264
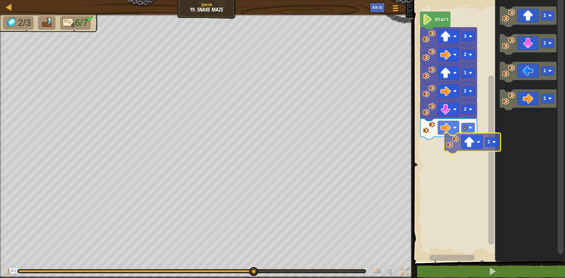
click at [464, 151] on div "Start 3 2 1 2 2 2 1 1 1 1 1" at bounding box center [488, 129] width 154 height 264
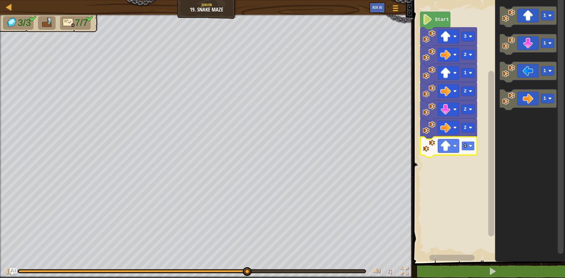
click at [466, 144] on text "1" at bounding box center [465, 145] width 3 height 5
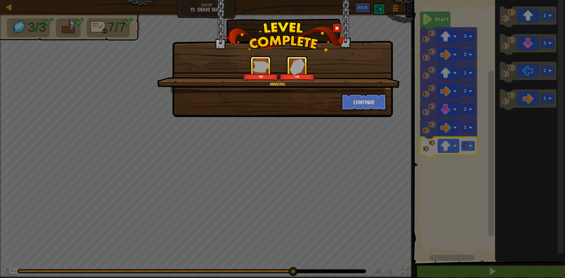
click at [373, 110] on div "Amazing. +0 +0 Continue" at bounding box center [282, 58] width 221 height 117
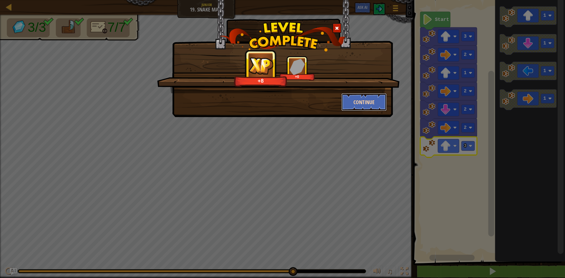
click at [373, 110] on button "Continue" at bounding box center [364, 102] width 46 height 18
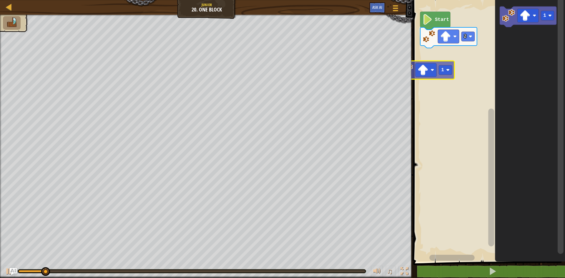
click at [407, 73] on div "Map Junior 20. One Block Game Menu Ask AI 1 ההההההההההההההההההההההההההההההההההה…" at bounding box center [282, 139] width 565 height 278
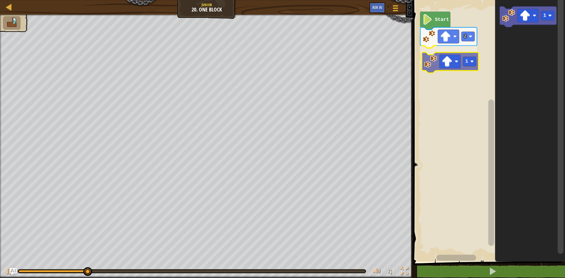
click at [432, 58] on div "Start 2 1 1 1" at bounding box center [488, 129] width 154 height 264
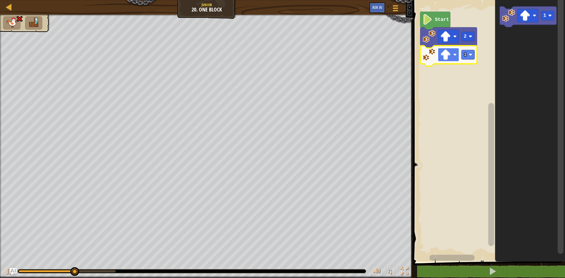
click at [446, 56] on image "Blockly Workspace" at bounding box center [445, 54] width 11 height 11
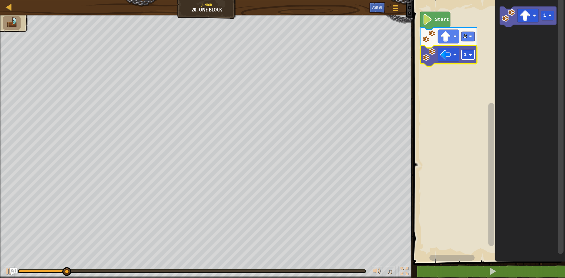
click at [469, 56] on image "Blockly Workspace" at bounding box center [471, 55] width 4 height 4
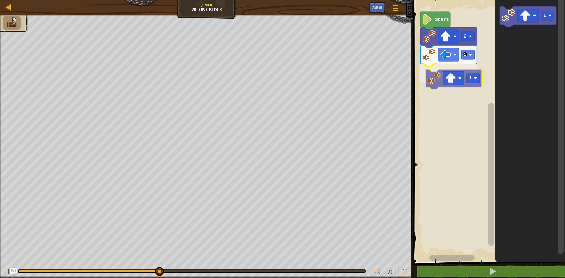
click at [434, 86] on div "Start 2 3 1 1 1" at bounding box center [488, 129] width 154 height 264
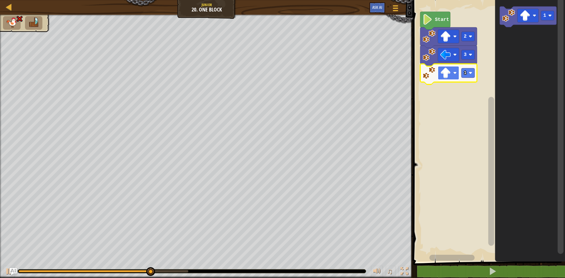
click at [444, 71] on image "Blockly Workspace" at bounding box center [445, 73] width 11 height 11
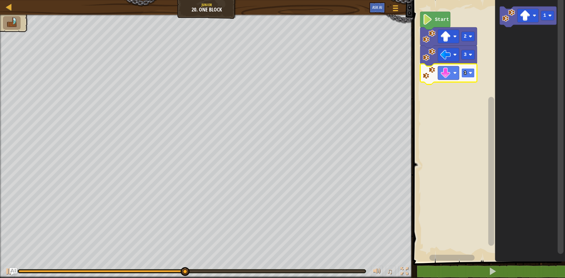
click at [464, 73] on text "1" at bounding box center [465, 72] width 3 height 5
click at [467, 75] on rect "Blockly Workspace" at bounding box center [467, 72] width 13 height 9
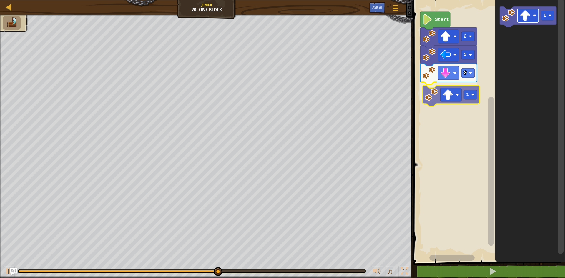
click at [442, 97] on div "Start 2 3 2 1 1 1" at bounding box center [488, 129] width 154 height 264
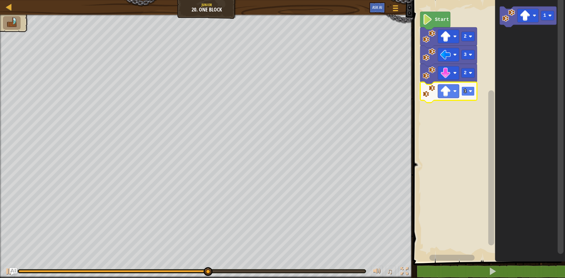
click at [462, 96] on rect "Blockly Workspace" at bounding box center [467, 90] width 13 height 9
click at [450, 91] on image "Blockly Workspace" at bounding box center [445, 91] width 11 height 11
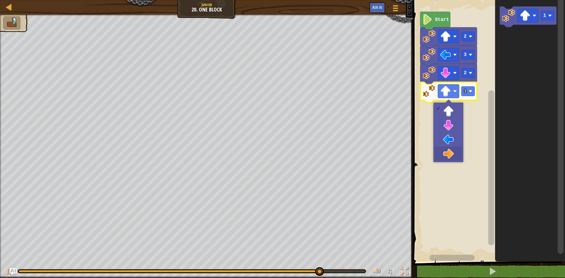
drag, startPoint x: 449, startPoint y: 152, endPoint x: 448, endPoint y: 148, distance: 4.2
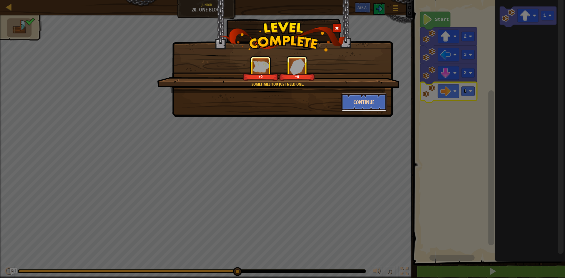
click at [379, 102] on button "Continue" at bounding box center [364, 102] width 46 height 18
